Goal: Task Accomplishment & Management: Use online tool/utility

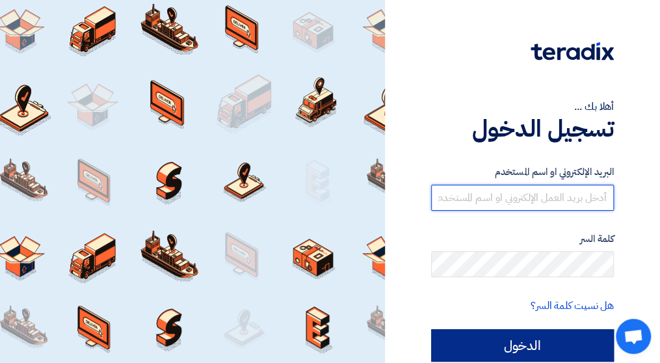
type input "[EMAIL_ADDRESS][DOMAIN_NAME]"
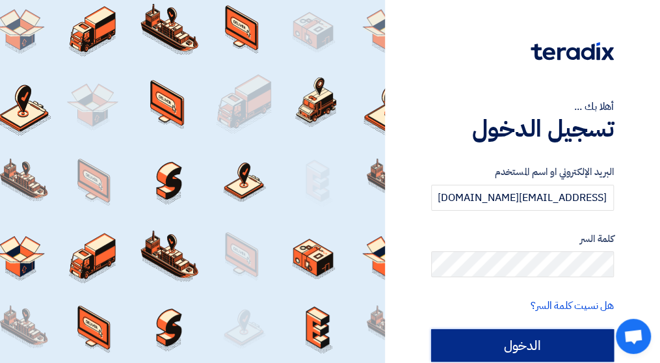
click at [471, 352] on input "الدخول" at bounding box center [522, 345] width 183 height 32
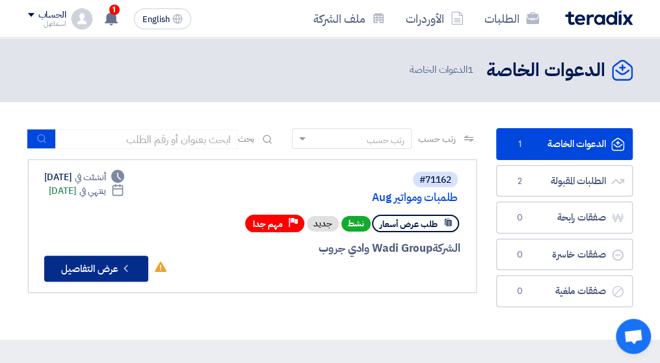
click at [111, 268] on button "Check details عرض التفاصيل" at bounding box center [96, 268] width 104 height 26
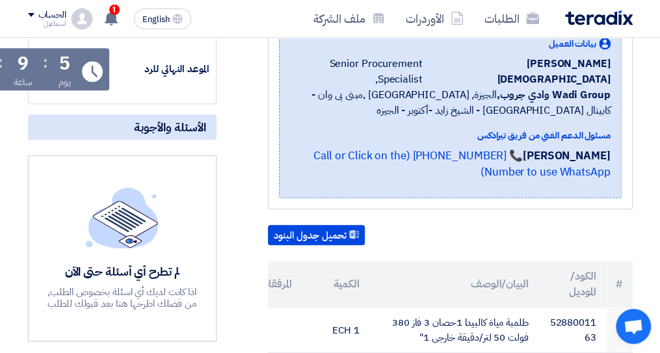
scroll to position [226, 0]
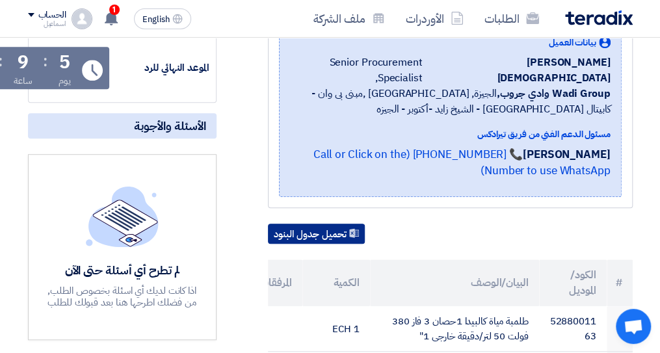
click at [317, 224] on button "تحميل جدول البنود" at bounding box center [316, 234] width 97 height 21
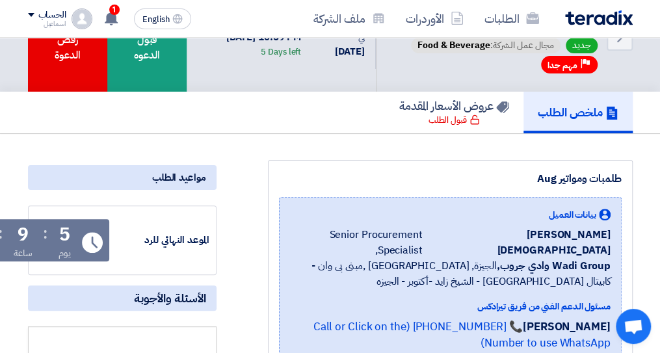
scroll to position [0, 0]
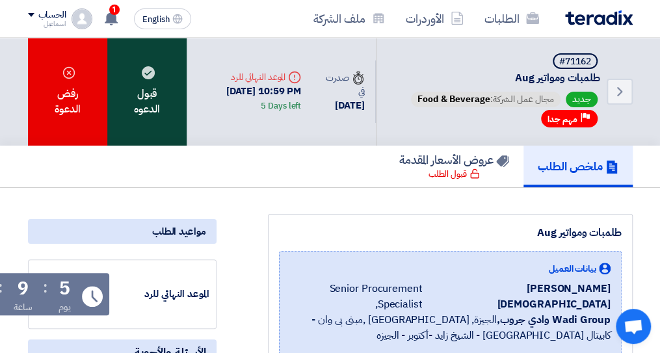
click at [157, 105] on div "قبول الدعوه" at bounding box center [146, 92] width 79 height 108
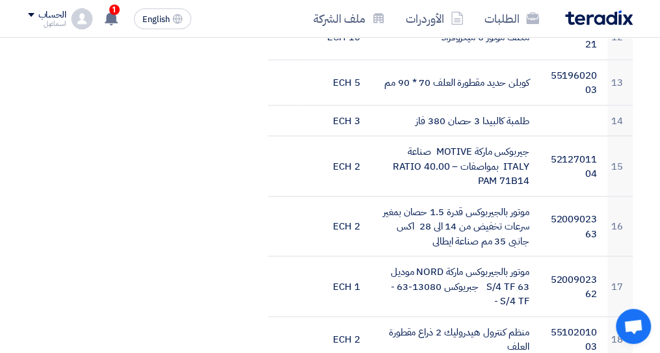
scroll to position [0, -32]
